Goal: Task Accomplishment & Management: Manage account settings

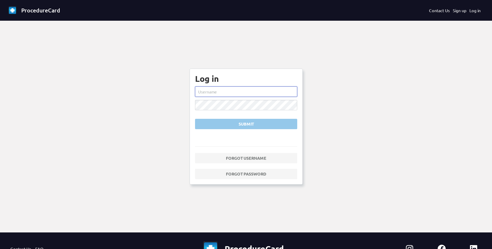
click at [242, 90] on input "text" at bounding box center [246, 92] width 102 height 10
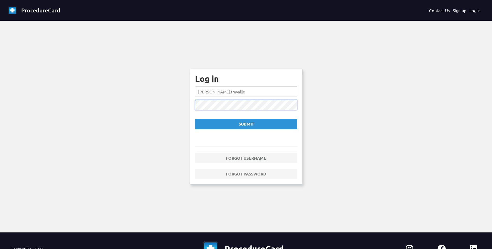
click at [195, 119] on button "Submit" at bounding box center [246, 124] width 102 height 10
click at [235, 126] on div "Submit" at bounding box center [245, 124] width 93 height 6
click at [195, 119] on button "Submit" at bounding box center [246, 124] width 102 height 10
click at [245, 125] on div "Submit" at bounding box center [245, 124] width 93 height 6
click at [235, 91] on input "[PERSON_NAME].travaille" at bounding box center [246, 92] width 102 height 10
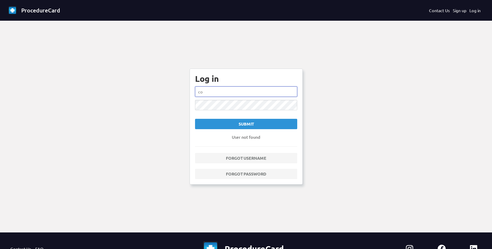
type input "c"
type input "[PERSON_NAME].travaille"
click at [195, 119] on button "Submit" at bounding box center [246, 124] width 102 height 10
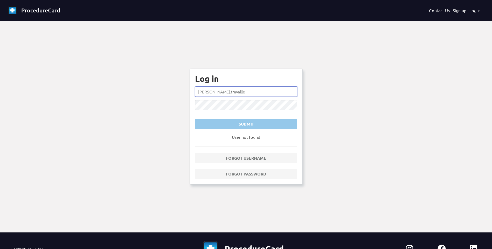
drag, startPoint x: 241, startPoint y: 95, endPoint x: 166, endPoint y: 93, distance: 75.2
click at [166, 93] on ng-component "ProcedureCard Contact Us Sign up Log in Log in [PERSON_NAME].travaille Submit U…" at bounding box center [246, 152] width 492 height 305
click at [214, 94] on input "marjhorc" at bounding box center [246, 92] width 102 height 10
type input "marjhorie.[PERSON_NAME]"
click at [195, 119] on button "Submit" at bounding box center [246, 124] width 102 height 10
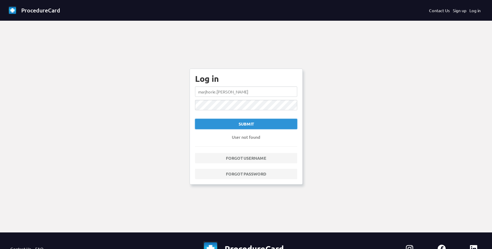
click at [224, 124] on div "Submit" at bounding box center [245, 124] width 93 height 6
click at [174, 113] on ng-component "ProcedureCard Contact Us Sign up Log in Log in marjhorie.[PERSON_NAME] Submit U…" at bounding box center [246, 152] width 492 height 305
click at [195, 119] on button "Submit" at bounding box center [246, 124] width 102 height 10
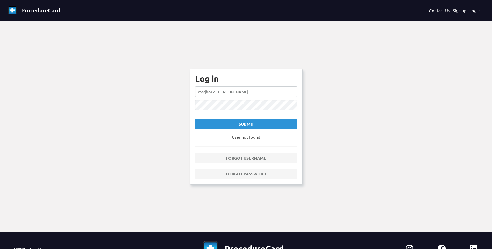
click at [339, 101] on ng-component "ProcedureCard Contact Us Sign up Log in Log in marjhorie.[PERSON_NAME] Submit U…" at bounding box center [246, 152] width 492 height 305
click at [190, 176] on div "Log in marjhorie.[PERSON_NAME] Submit User not found Forgot username Forgot pas…" at bounding box center [246, 127] width 113 height 116
click at [98, 164] on ng-component "ProcedureCard Contact Us Sign up Log in Log in marjhorie.[PERSON_NAME] Submit U…" at bounding box center [246, 152] width 492 height 305
